Goal: Task Accomplishment & Management: Use online tool/utility

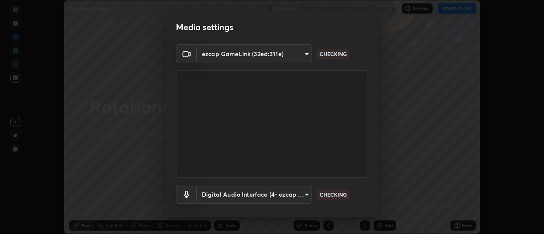
scroll to position [44, 0]
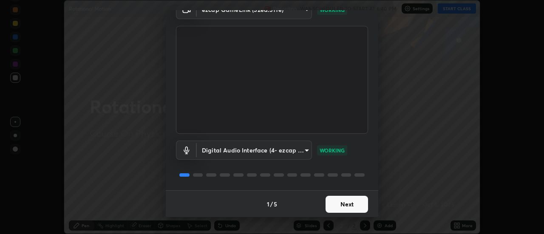
click at [342, 204] on button "Next" at bounding box center [347, 204] width 43 height 17
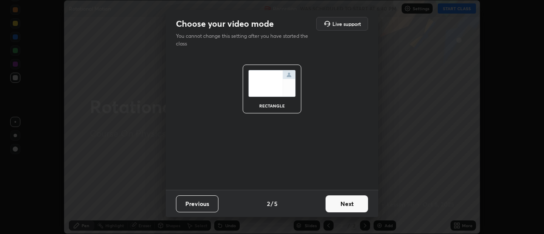
click at [340, 204] on button "Next" at bounding box center [347, 204] width 43 height 17
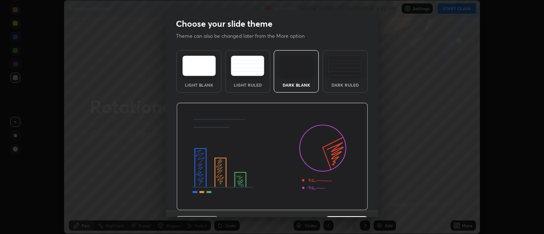
click at [339, 205] on img at bounding box center [272, 157] width 192 height 108
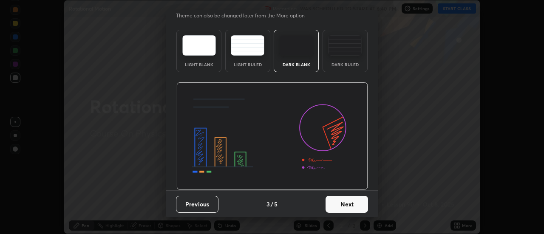
click at [333, 207] on button "Next" at bounding box center [347, 204] width 43 height 17
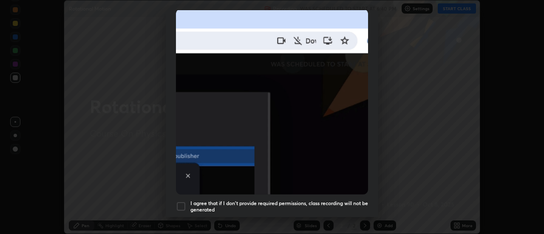
scroll to position [218, 0]
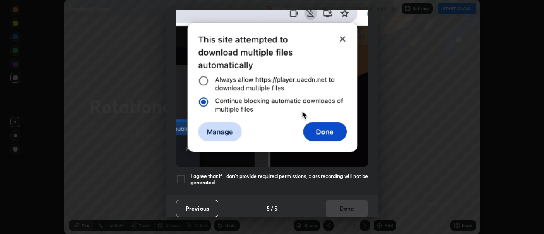
click at [181, 174] on div at bounding box center [181, 179] width 10 height 10
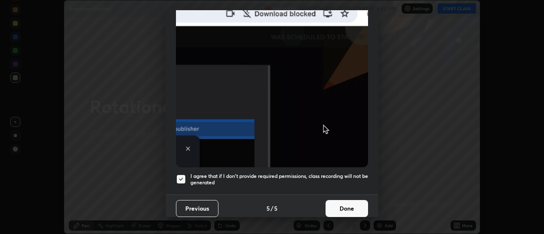
click at [333, 201] on button "Done" at bounding box center [347, 208] width 43 height 17
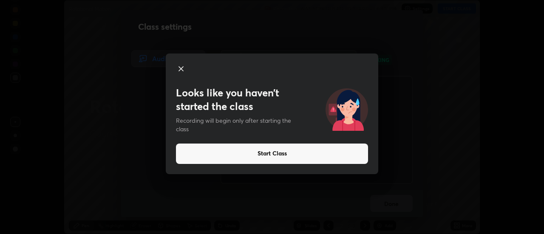
click at [273, 156] on button "Start Class" at bounding box center [272, 154] width 192 height 20
click at [274, 151] on button "Start Class" at bounding box center [272, 154] width 192 height 20
click at [273, 151] on button "Start Class" at bounding box center [272, 154] width 192 height 20
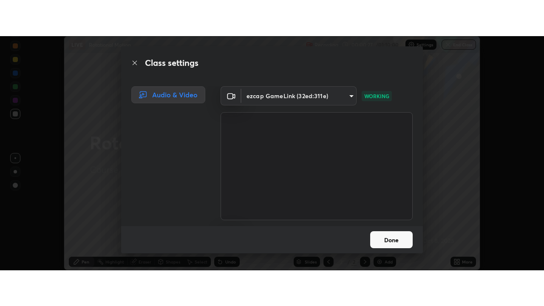
scroll to position [53, 0]
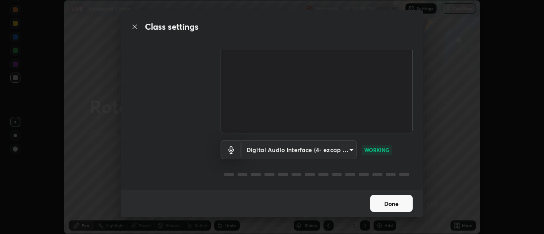
click at [395, 200] on button "Done" at bounding box center [391, 203] width 43 height 17
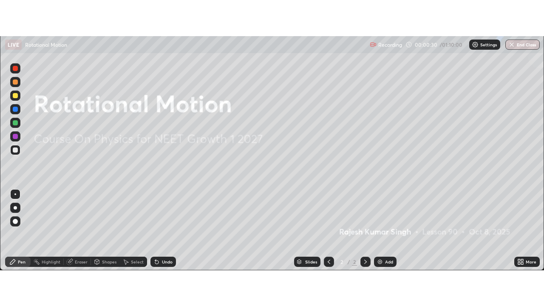
scroll to position [306, 544]
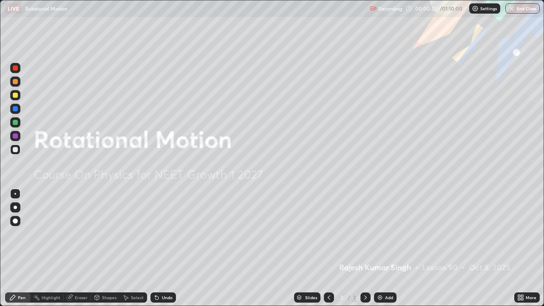
click at [389, 234] on div "Add" at bounding box center [389, 298] width 8 height 4
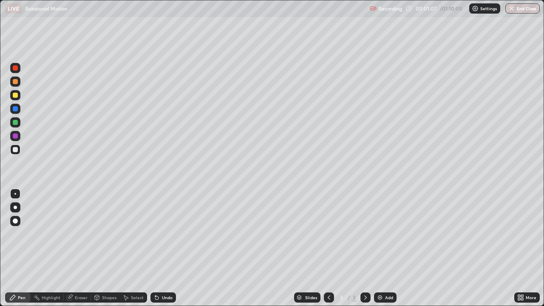
click at [78, 234] on div "Eraser" at bounding box center [81, 298] width 13 height 4
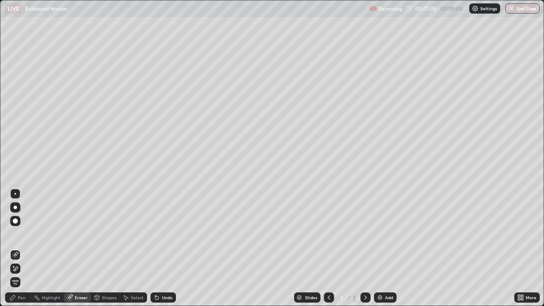
click at [14, 234] on icon at bounding box center [13, 266] width 1 height 1
click at [21, 234] on div "Pen" at bounding box center [22, 298] width 8 height 4
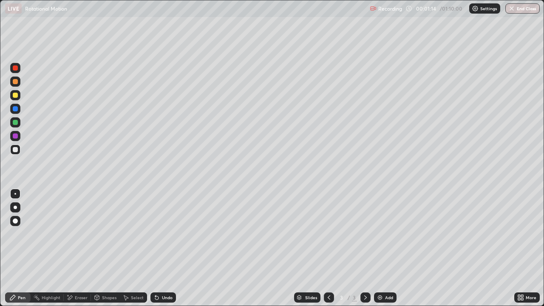
click at [108, 234] on div "Shapes" at bounding box center [109, 298] width 14 height 4
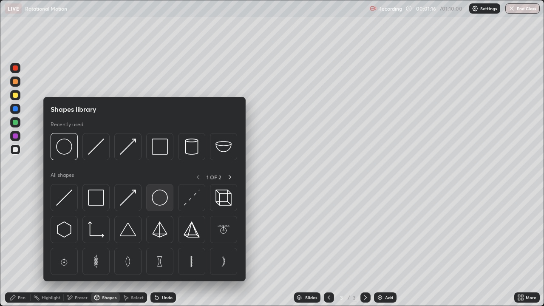
click at [161, 199] on img at bounding box center [160, 198] width 16 height 16
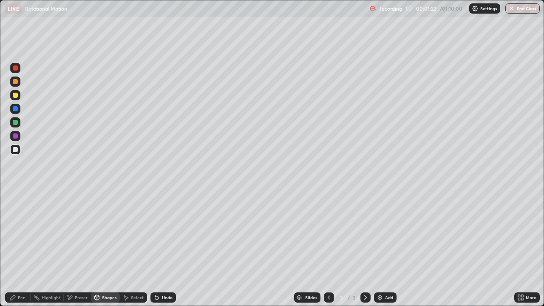
click at [22, 234] on div "Pen" at bounding box center [22, 298] width 8 height 4
click at [15, 95] on div at bounding box center [15, 95] width 5 height 5
click at [165, 234] on div "Undo" at bounding box center [167, 298] width 11 height 4
click at [17, 95] on div at bounding box center [15, 95] width 5 height 5
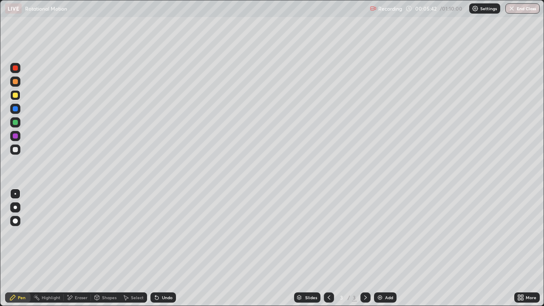
click at [16, 121] on div at bounding box center [15, 122] width 5 height 5
click at [80, 234] on div "Eraser" at bounding box center [81, 298] width 13 height 4
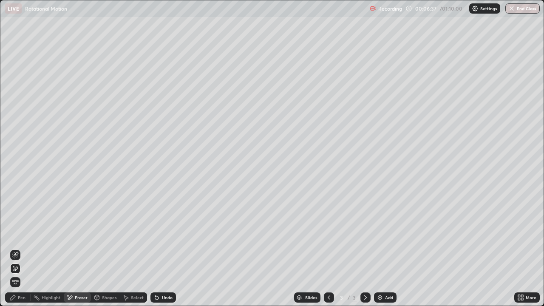
click at [14, 234] on icon at bounding box center [15, 255] width 7 height 7
click at [20, 234] on div "Pen" at bounding box center [22, 298] width 8 height 4
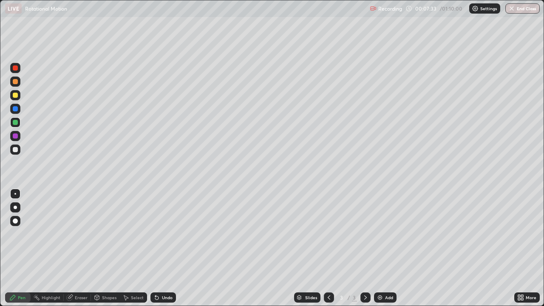
click at [162, 234] on div "Undo" at bounding box center [164, 298] width 26 height 10
click at [80, 234] on div "Eraser" at bounding box center [81, 298] width 13 height 4
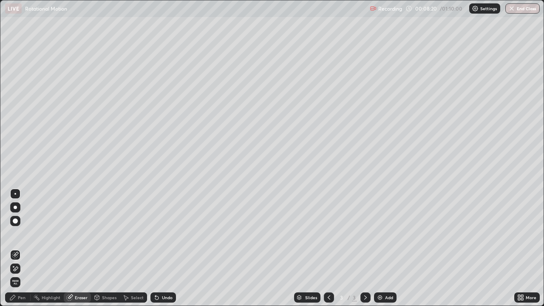
click at [16, 234] on icon at bounding box center [15, 268] width 7 height 7
click at [27, 234] on div "Pen" at bounding box center [18, 298] width 26 height 10
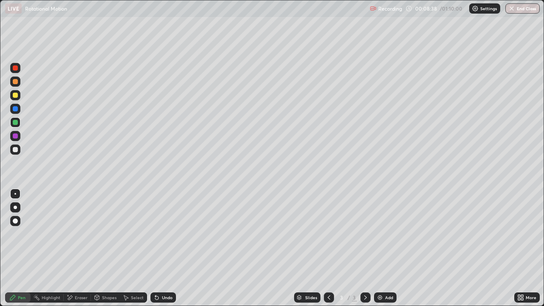
click at [166, 234] on div "Undo" at bounding box center [164, 298] width 26 height 10
click at [83, 234] on div "Eraser" at bounding box center [77, 298] width 27 height 10
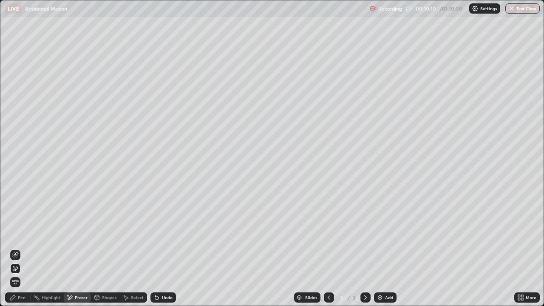
click at [167, 234] on div "Undo" at bounding box center [167, 298] width 11 height 4
click at [24, 234] on div "Pen" at bounding box center [22, 298] width 8 height 4
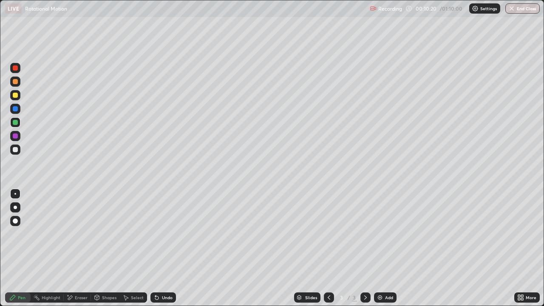
click at [79, 234] on div "Eraser" at bounding box center [77, 298] width 27 height 10
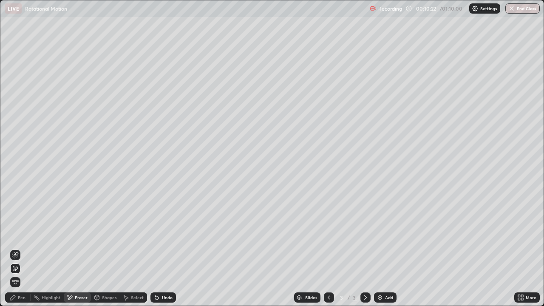
click at [11, 234] on div at bounding box center [15, 255] width 10 height 10
click at [22, 234] on div "Pen" at bounding box center [22, 298] width 8 height 4
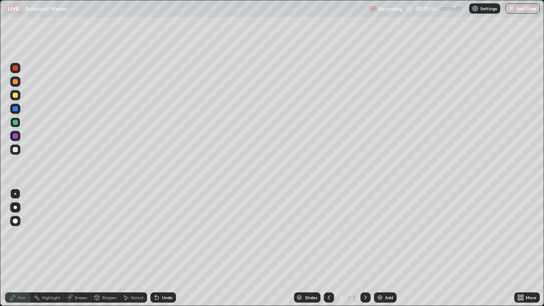
click at [81, 234] on div "Eraser" at bounding box center [81, 298] width 13 height 4
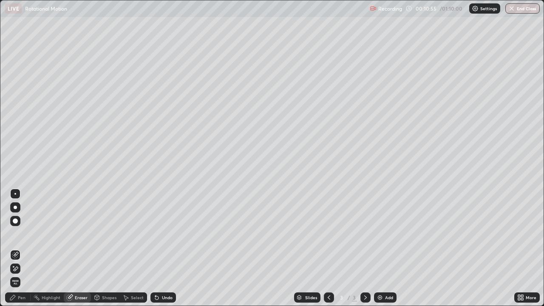
click at [17, 234] on icon at bounding box center [15, 268] width 7 height 7
click at [26, 234] on div "Pen" at bounding box center [18, 298] width 26 height 10
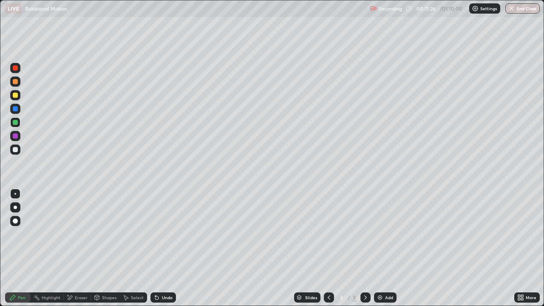
click at [16, 82] on div at bounding box center [15, 81] width 5 height 5
click at [18, 151] on div at bounding box center [15, 150] width 10 height 10
click at [80, 234] on div "Eraser" at bounding box center [81, 298] width 13 height 4
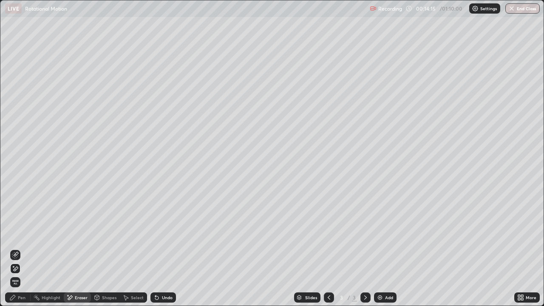
click at [16, 234] on icon at bounding box center [15, 255] width 7 height 7
click at [22, 234] on div "Pen" at bounding box center [22, 298] width 8 height 4
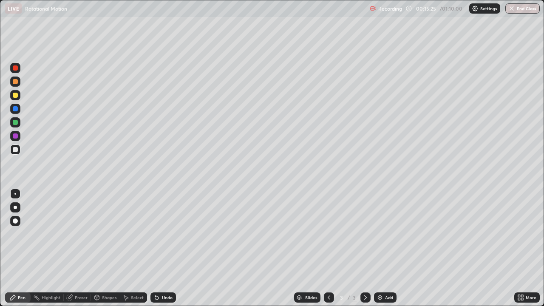
click at [390, 234] on div "Add" at bounding box center [389, 298] width 8 height 4
click at [328, 234] on icon at bounding box center [329, 297] width 7 height 7
click at [385, 234] on div "Add" at bounding box center [389, 298] width 8 height 4
click at [14, 149] on div at bounding box center [15, 149] width 5 height 5
click at [109, 234] on div "Shapes" at bounding box center [109, 298] width 14 height 4
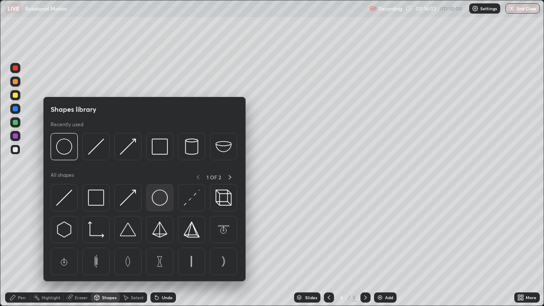
click at [160, 197] on img at bounding box center [160, 198] width 16 height 16
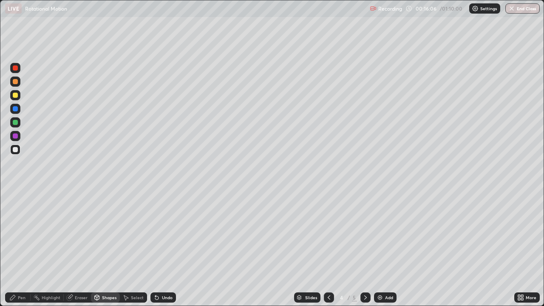
click at [22, 234] on div "Pen" at bounding box center [22, 298] width 8 height 4
click at [168, 234] on div "Undo" at bounding box center [167, 298] width 11 height 4
click at [169, 234] on div "Undo" at bounding box center [167, 298] width 11 height 4
click at [167, 234] on div "Undo" at bounding box center [167, 298] width 11 height 4
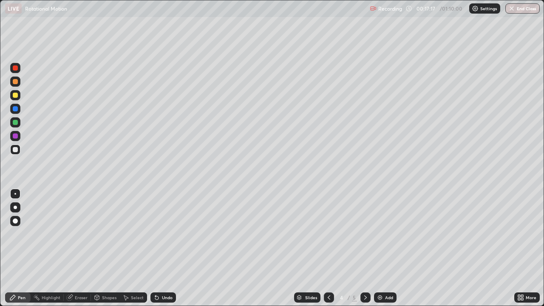
click at [25, 234] on div "Pen" at bounding box center [22, 298] width 8 height 4
click at [16, 67] on div at bounding box center [15, 67] width 5 height 5
click at [167, 234] on div "Undo" at bounding box center [167, 298] width 11 height 4
click at [170, 234] on div "Undo" at bounding box center [167, 298] width 11 height 4
click at [16, 97] on div at bounding box center [15, 95] width 5 height 5
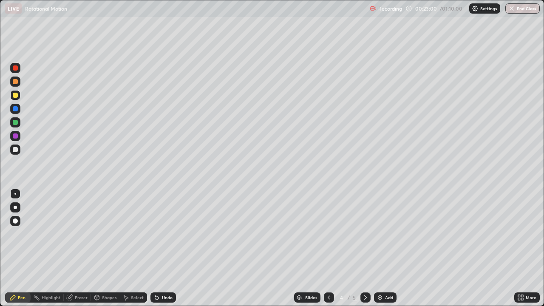
click at [79, 234] on div "Eraser" at bounding box center [81, 298] width 13 height 4
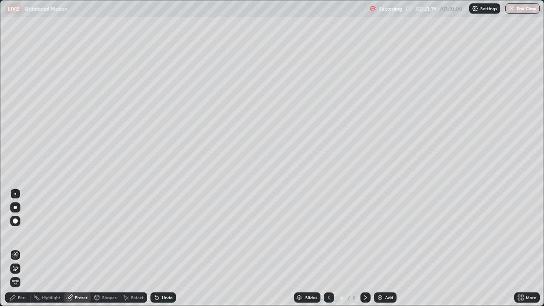
click at [17, 222] on div at bounding box center [15, 221] width 5 height 5
click at [22, 234] on div "Pen" at bounding box center [18, 298] width 26 height 10
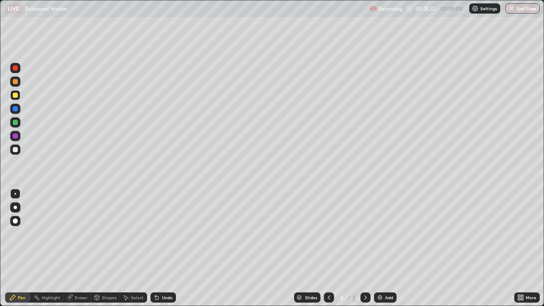
click at [389, 234] on div "Add" at bounding box center [385, 298] width 23 height 10
click at [14, 150] on div at bounding box center [15, 149] width 5 height 5
click at [108, 234] on div "Shapes" at bounding box center [109, 298] width 14 height 4
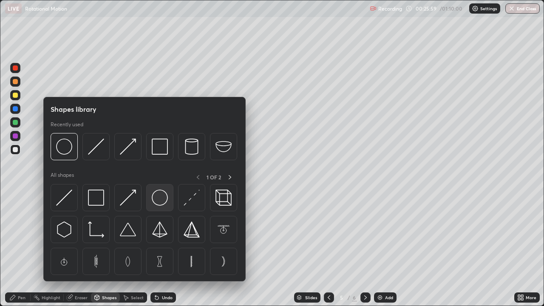
click at [161, 203] on img at bounding box center [160, 198] width 16 height 16
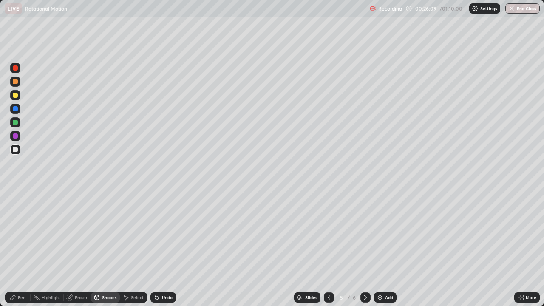
click at [25, 234] on div "Pen" at bounding box center [22, 298] width 8 height 4
click at [170, 234] on div "Undo" at bounding box center [167, 298] width 11 height 4
click at [15, 95] on div at bounding box center [15, 95] width 5 height 5
click at [165, 234] on div "Undo" at bounding box center [167, 298] width 11 height 4
click at [16, 149] on div at bounding box center [15, 149] width 5 height 5
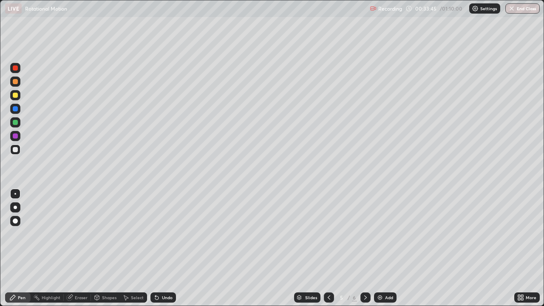
click at [15, 122] on div at bounding box center [15, 122] width 5 height 5
click at [166, 234] on div "Undo" at bounding box center [164, 298] width 26 height 10
click at [14, 82] on div at bounding box center [15, 81] width 5 height 5
click at [519, 7] on button "End Class" at bounding box center [523, 8] width 34 height 10
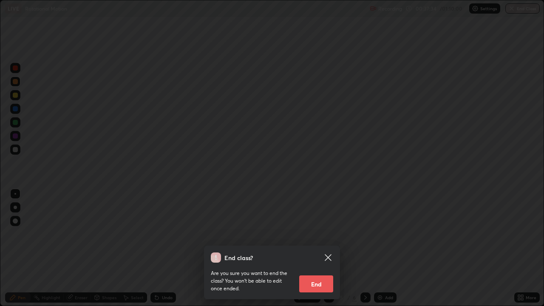
click at [315, 234] on button "End" at bounding box center [316, 284] width 34 height 17
